Goal: Find contact information

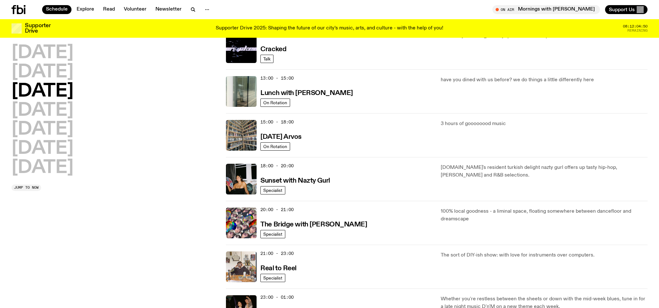
scroll to position [160, 0]
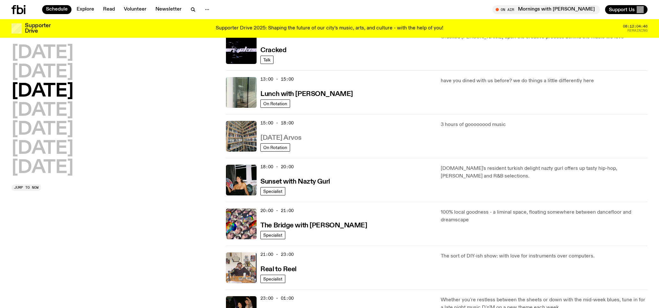
click at [281, 137] on h3 "[DATE] Arvos" at bounding box center [281, 137] width 41 height 7
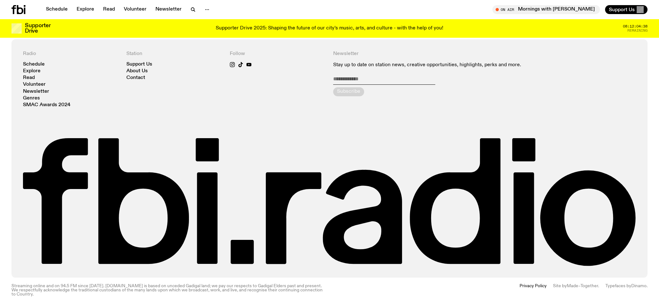
scroll to position [964, 0]
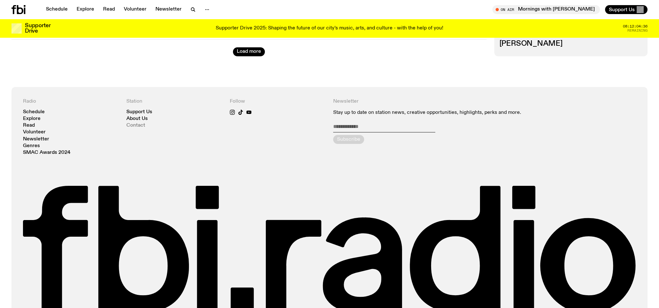
click at [139, 125] on link "Contact" at bounding box center [135, 125] width 19 height 5
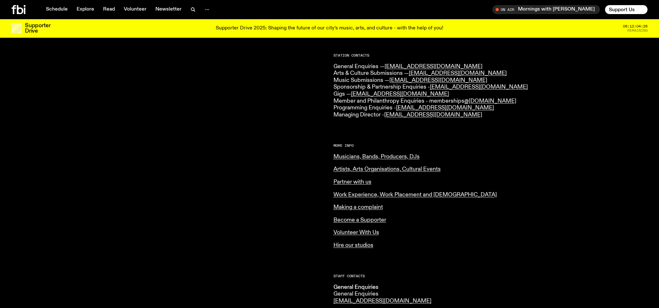
scroll to position [185, 0]
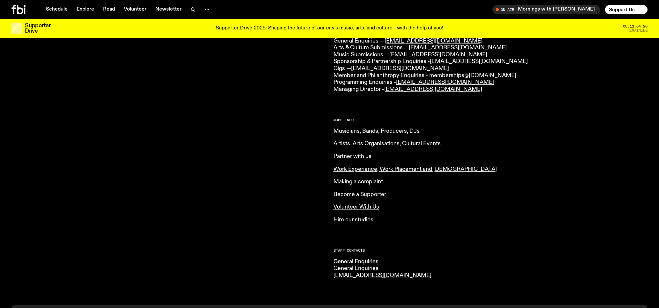
click at [355, 130] on link "Musicians, Bands, Producers, DJs" at bounding box center [377, 131] width 86 height 6
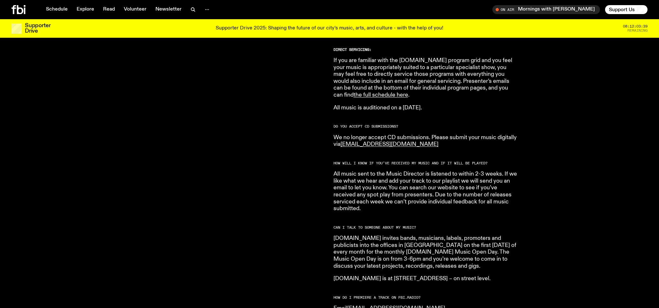
scroll to position [435, 0]
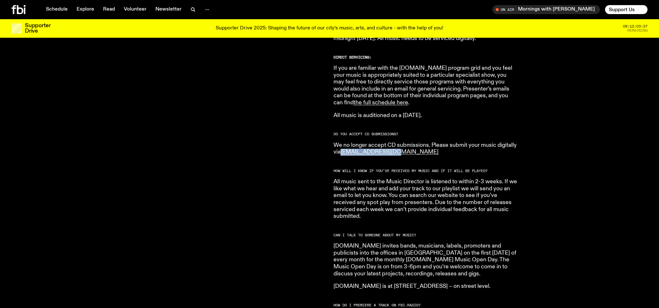
drag, startPoint x: 341, startPoint y: 145, endPoint x: 403, endPoint y: 145, distance: 62.0
click at [403, 145] on p "We no longer accept CD submissions. Please submit your music digitally via [EMA…" at bounding box center [426, 149] width 184 height 14
copy p "[EMAIL_ADDRESS][DOMAIN_NAME]"
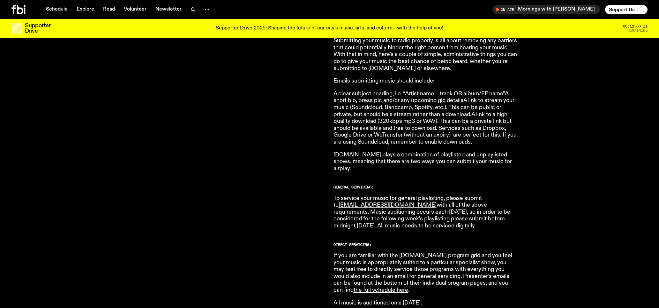
scroll to position [249, 0]
